Goal: Information Seeking & Learning: Understand process/instructions

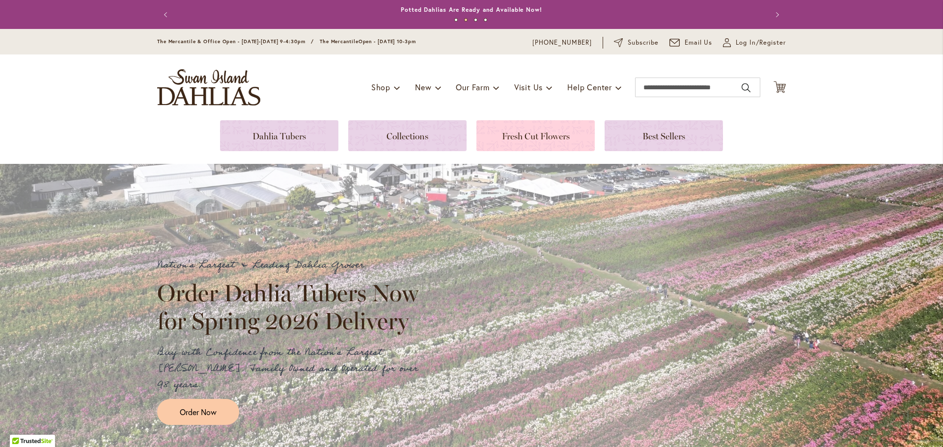
click at [531, 151] on link at bounding box center [535, 135] width 118 height 31
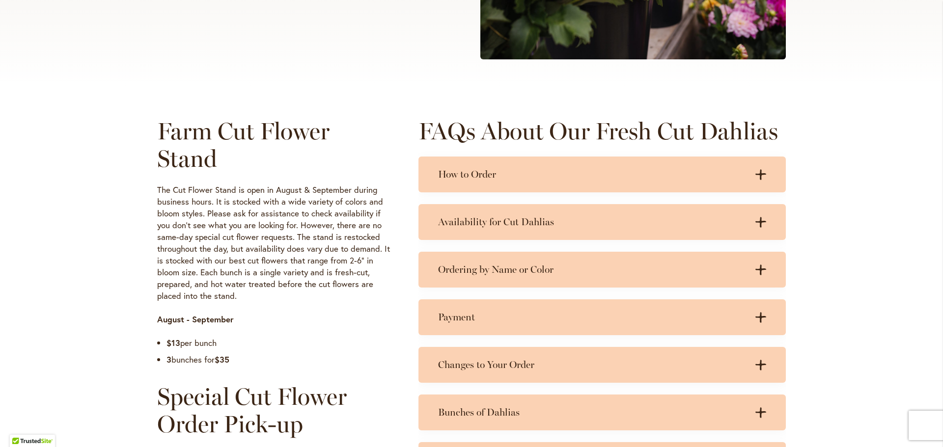
scroll to position [393, 0]
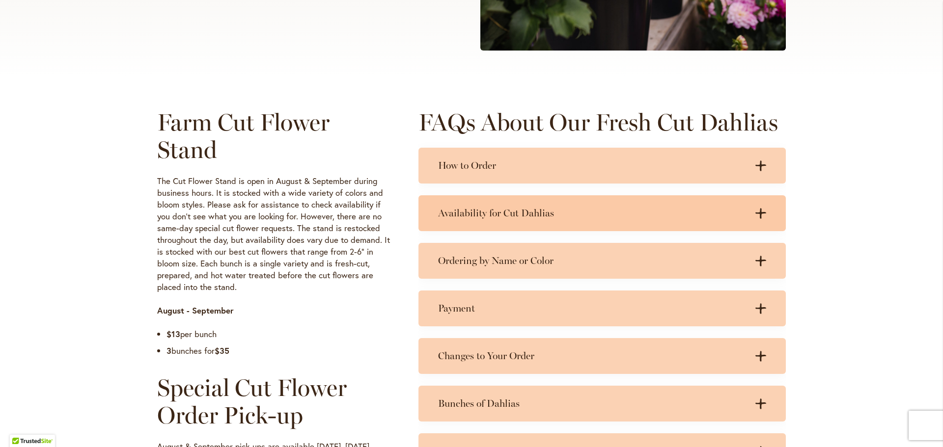
click at [489, 207] on h3 "Availability for Cut Dahlias" at bounding box center [592, 213] width 308 height 12
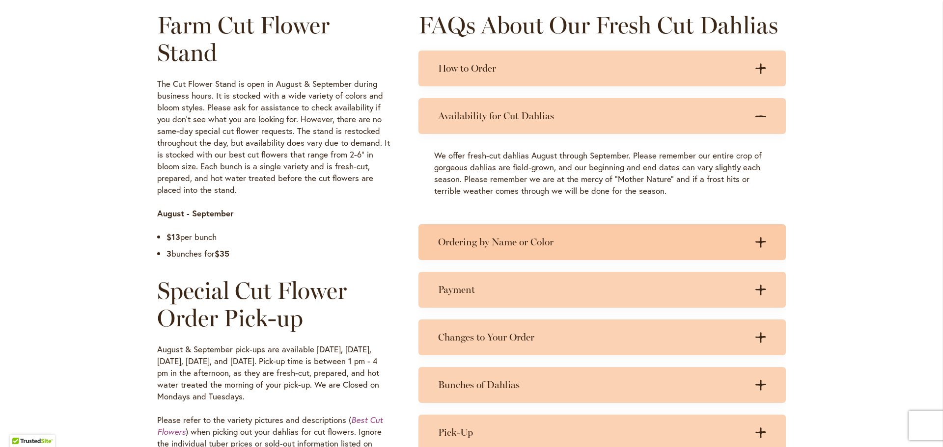
scroll to position [491, 0]
click at [436, 249] on div "Ordering by Name or Color .cls-1 { fill: #3c2616; stroke-width: 0px; } .cls-1 {…" at bounding box center [601, 241] width 367 height 36
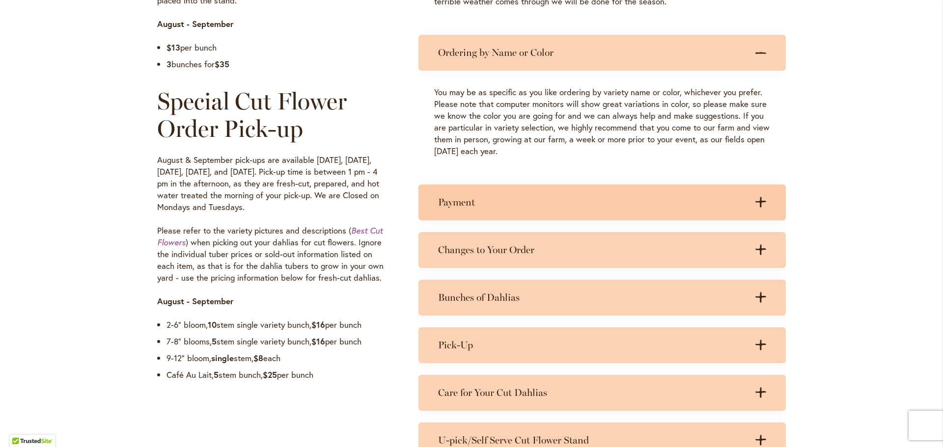
scroll to position [687, 0]
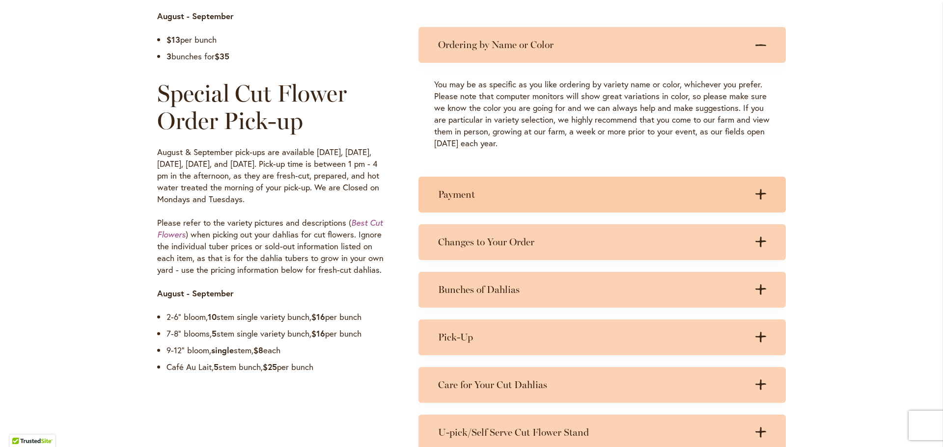
click at [474, 182] on div "Payment .cls-1 { fill: #3c2616; stroke-width: 0px; } .cls-1 { fill: #3c2616; st…" at bounding box center [601, 195] width 367 height 36
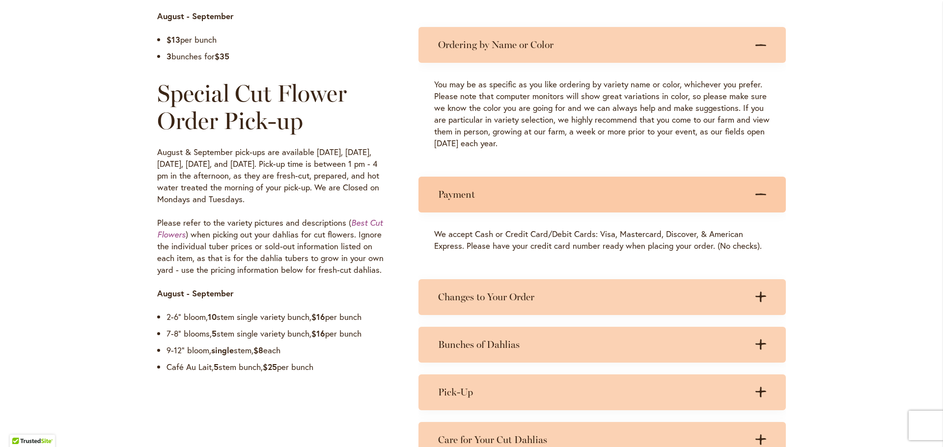
click at [473, 193] on h3 "Payment" at bounding box center [592, 195] width 308 height 12
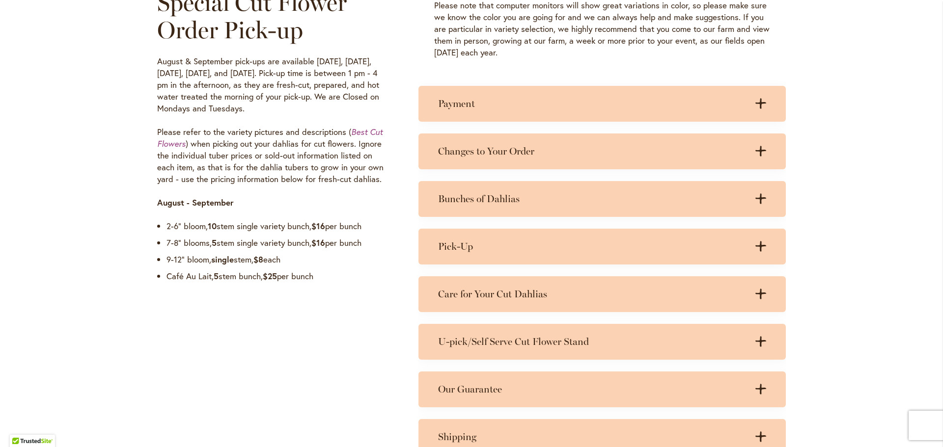
scroll to position [786, 0]
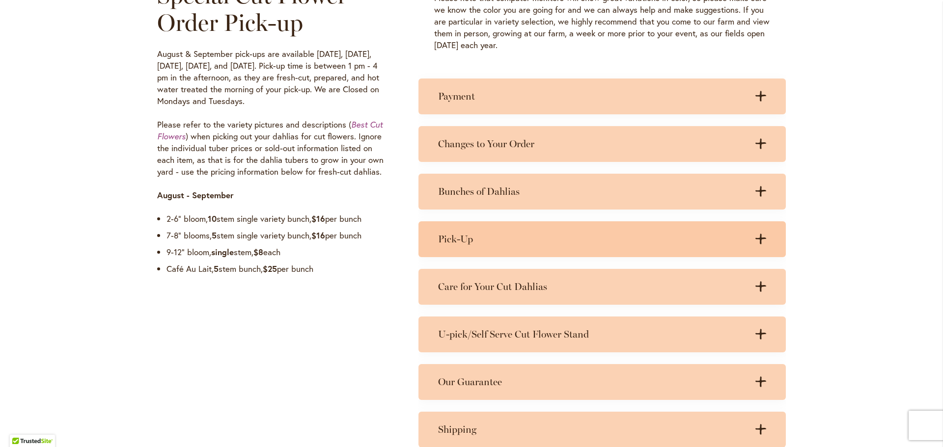
click at [481, 250] on div "Pick-Up .cls-1 { fill: #3c2616; stroke-width: 0px; } .cls-1 { fill: #3c2616; st…" at bounding box center [601, 239] width 367 height 36
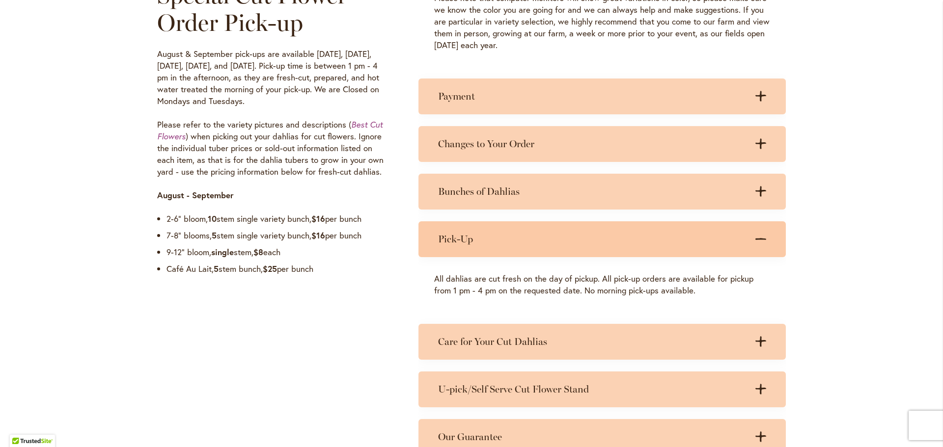
click at [615, 246] on div "Pick-Up .cls-1 { fill: #3c2616; stroke-width: 0px; } .cls-1 { fill: #3c2616; st…" at bounding box center [601, 239] width 367 height 36
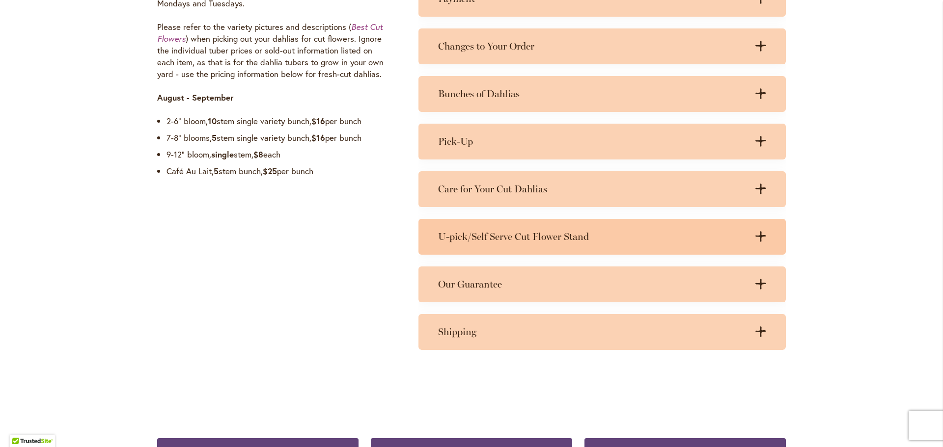
scroll to position [884, 0]
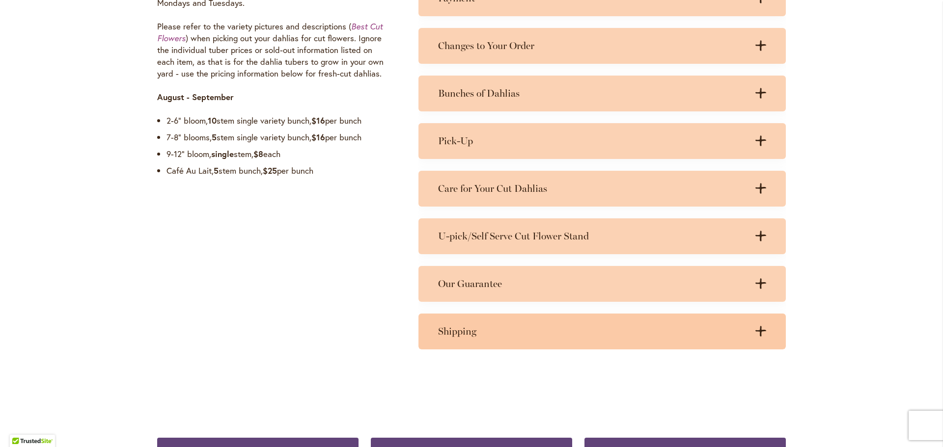
click at [448, 330] on h3 "Shipping" at bounding box center [592, 332] width 308 height 12
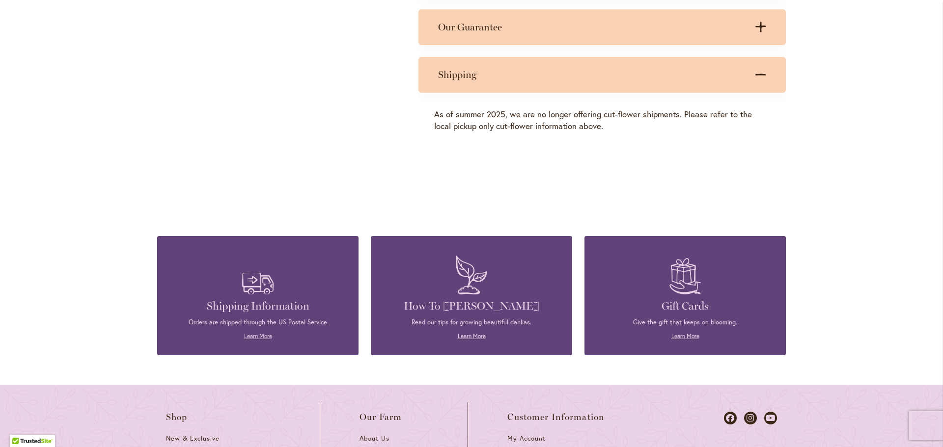
scroll to position [0, 0]
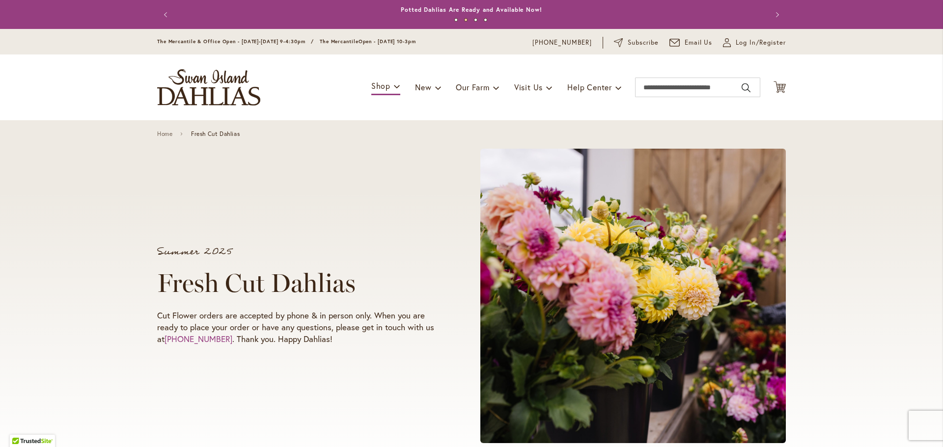
drag, startPoint x: 127, startPoint y: 105, endPoint x: 127, endPoint y: 55, distance: 50.1
